Goal: Information Seeking & Learning: Learn about a topic

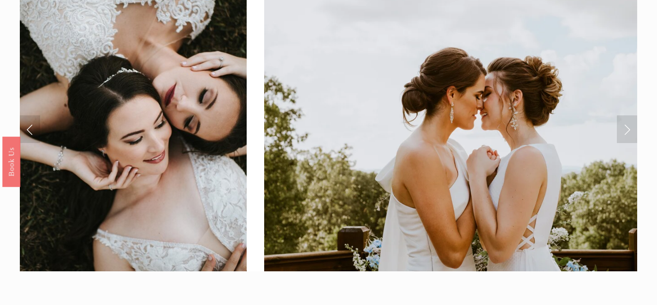
scroll to position [40, 0]
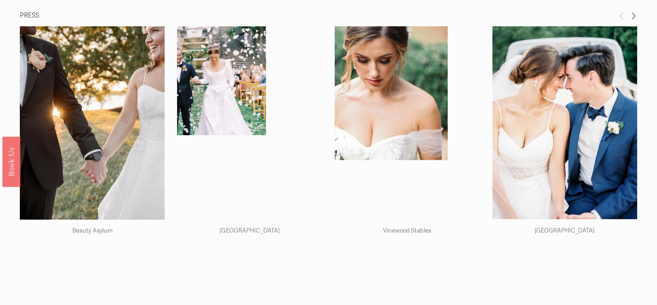
scroll to position [46, 0]
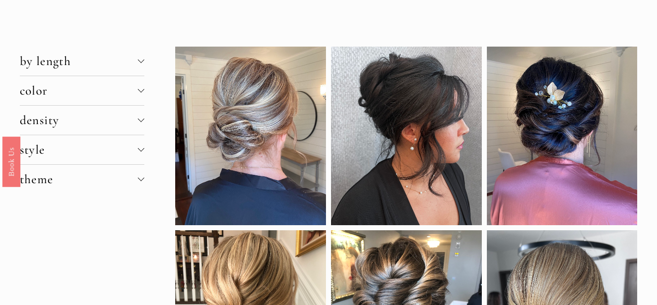
scroll to position [39, 0]
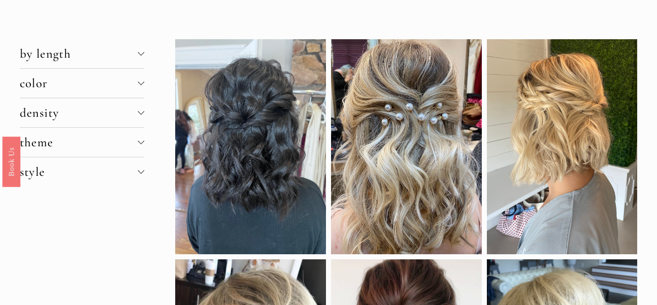
scroll to position [39, 0]
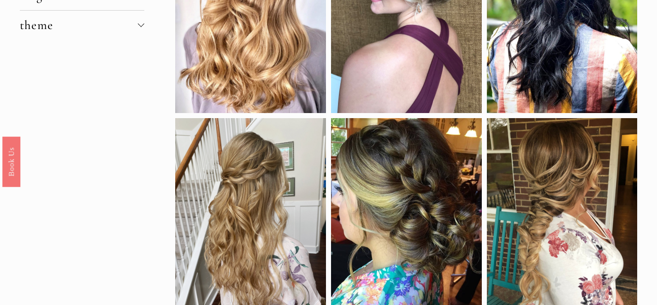
scroll to position [16, 0]
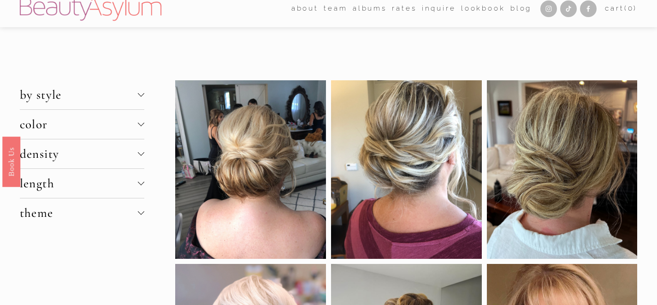
scroll to position [1, 0]
